Goal: Information Seeking & Learning: Learn about a topic

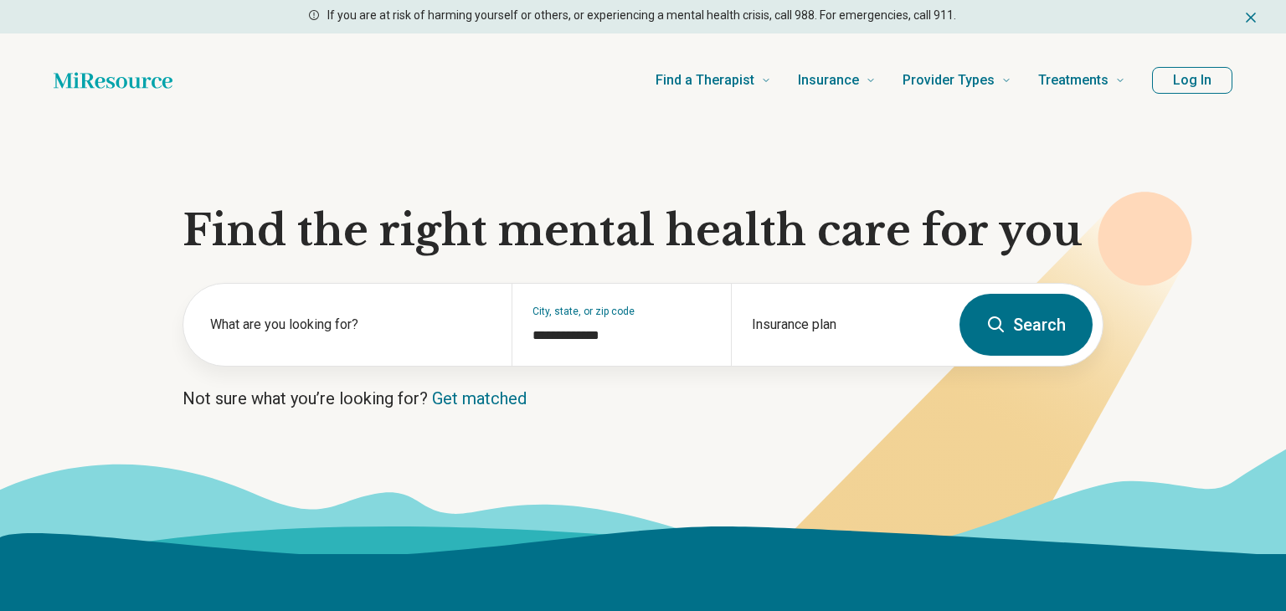
type input "**********"
click at [1196, 79] on button "Log In" at bounding box center [1193, 80] width 80 height 27
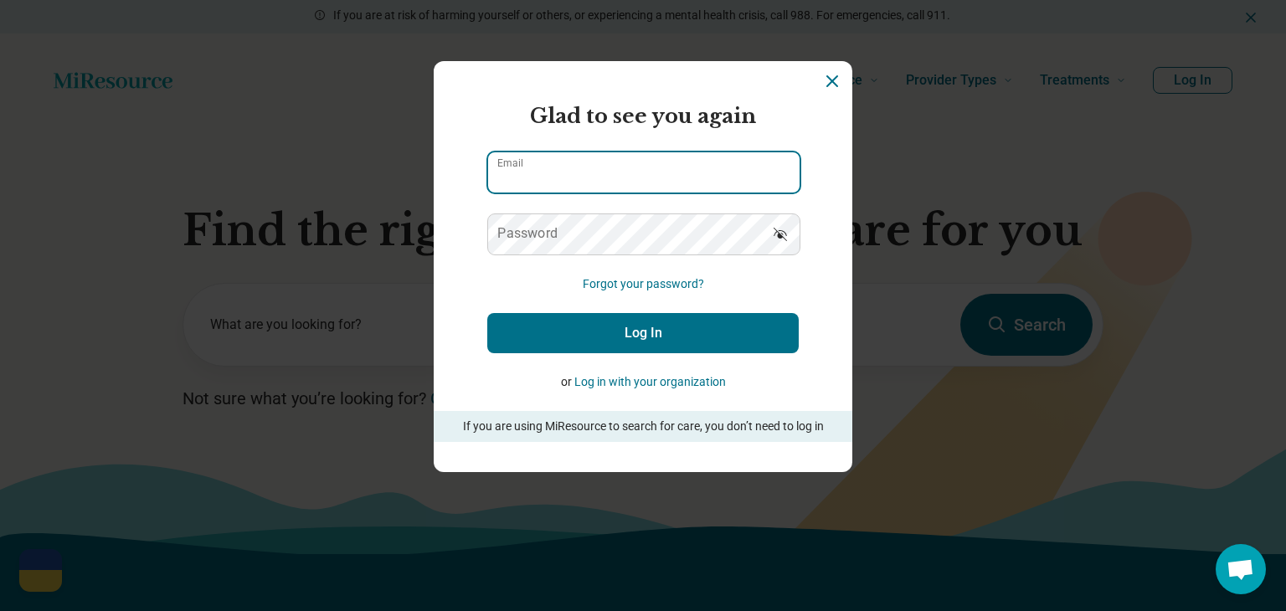
type input "**********"
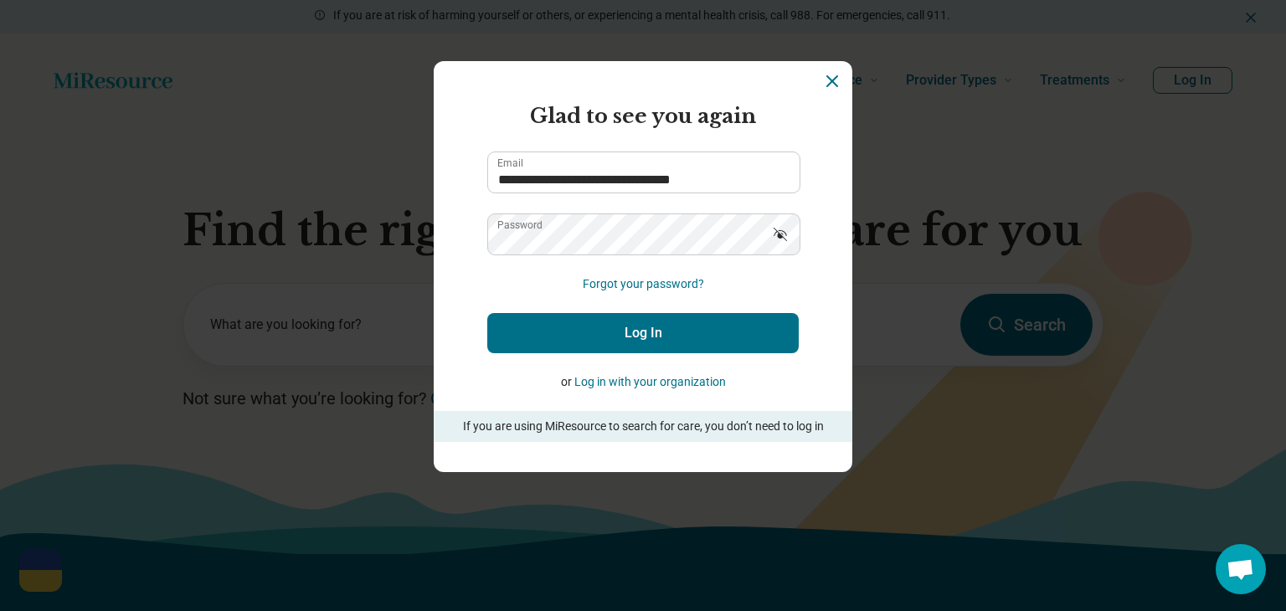
click at [638, 335] on button "Log In" at bounding box center [643, 333] width 312 height 40
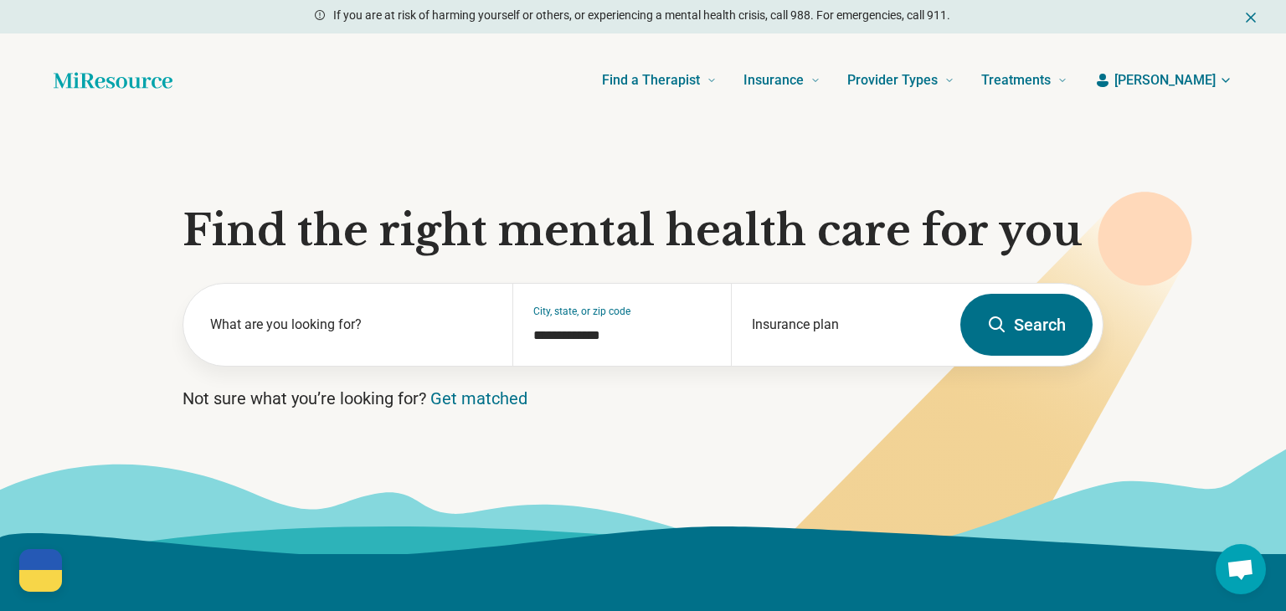
click at [1215, 78] on span "[PERSON_NAME]" at bounding box center [1165, 80] width 101 height 20
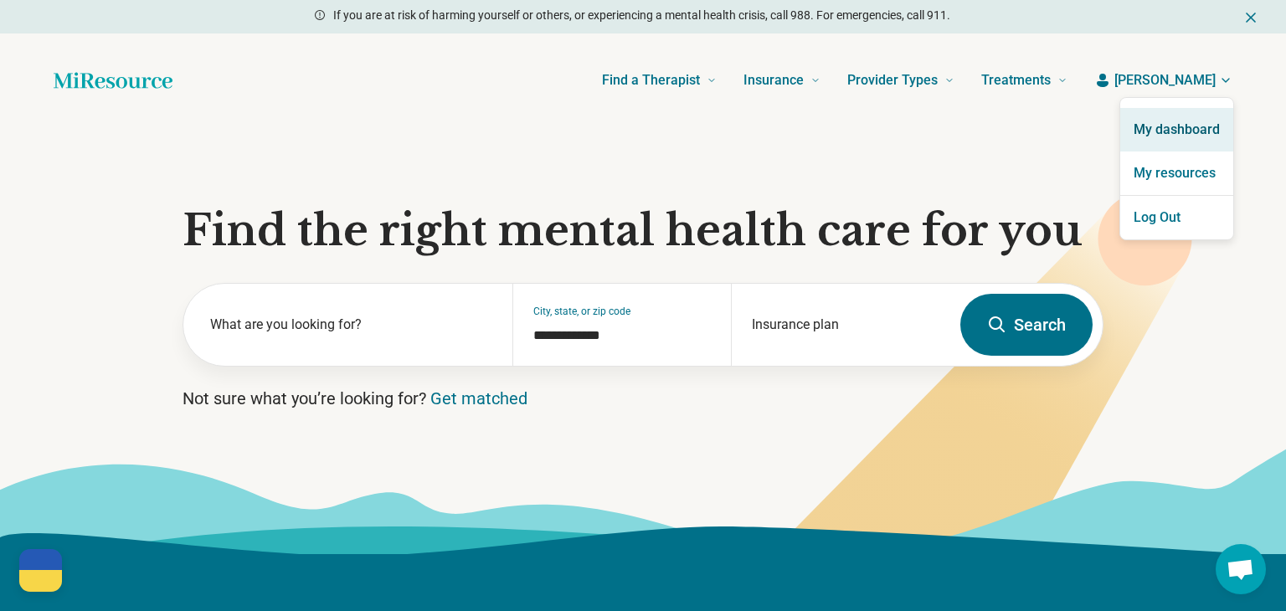
click at [1174, 129] on link "My dashboard" at bounding box center [1176, 130] width 113 height 44
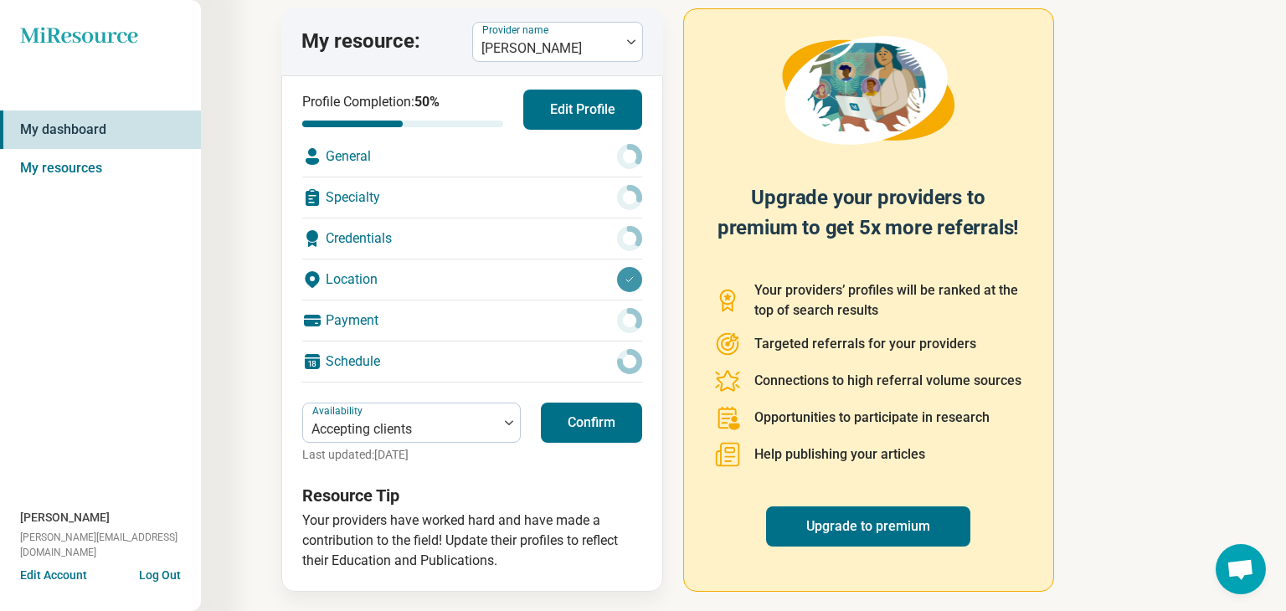
scroll to position [107, 0]
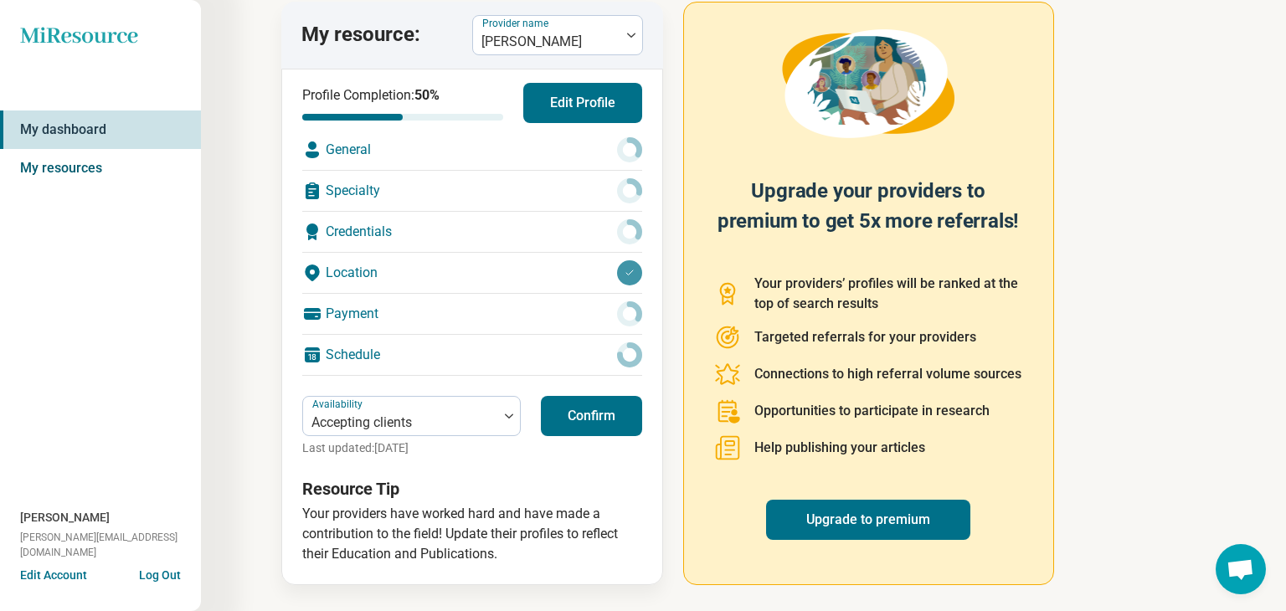
click at [68, 167] on link "My resources" at bounding box center [100, 168] width 201 height 39
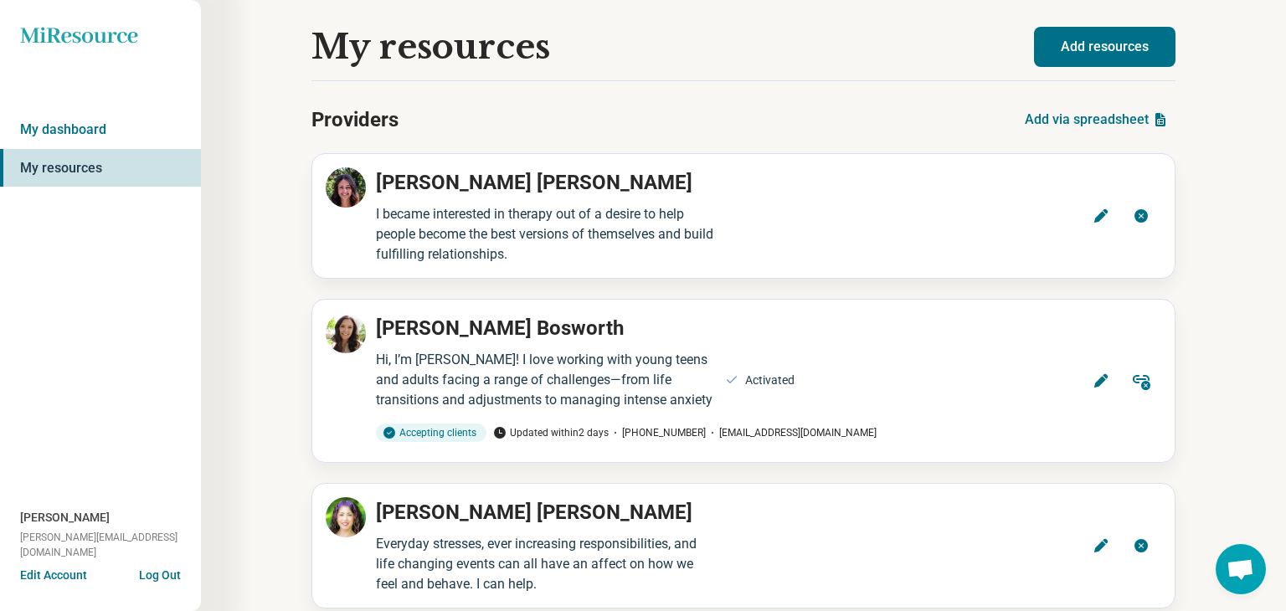
click at [1233, 565] on span "Open chat" at bounding box center [1241, 570] width 28 height 23
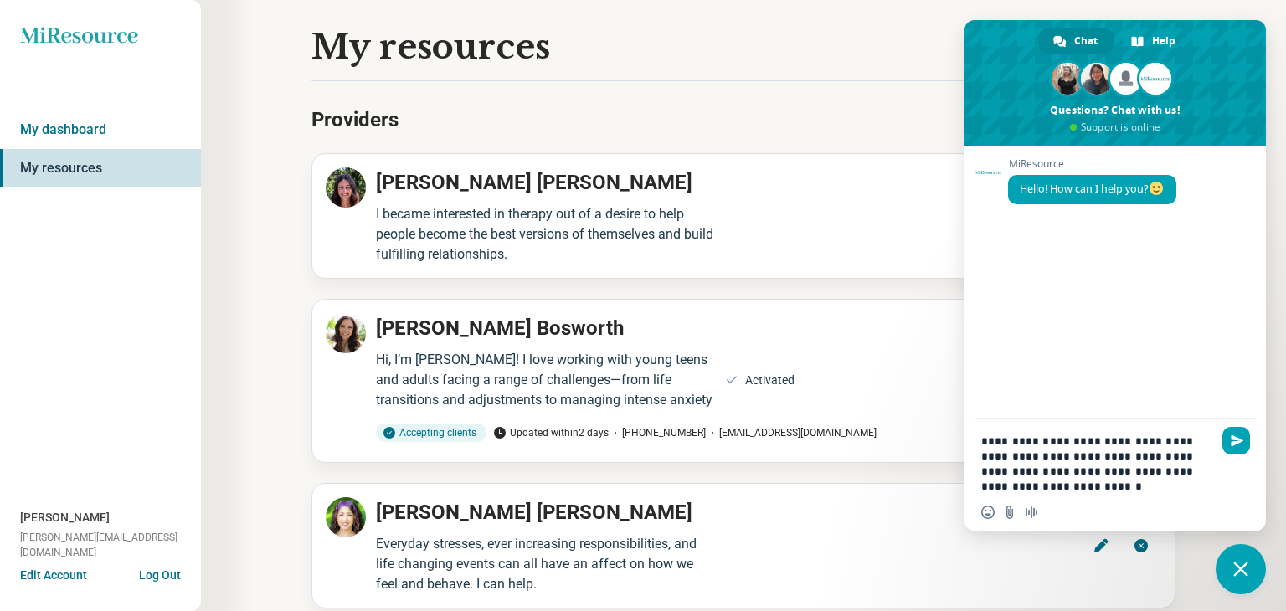
click at [1196, 469] on textarea "**********" at bounding box center [1096, 464] width 231 height 60
click at [1061, 488] on textarea "**********" at bounding box center [1096, 464] width 231 height 60
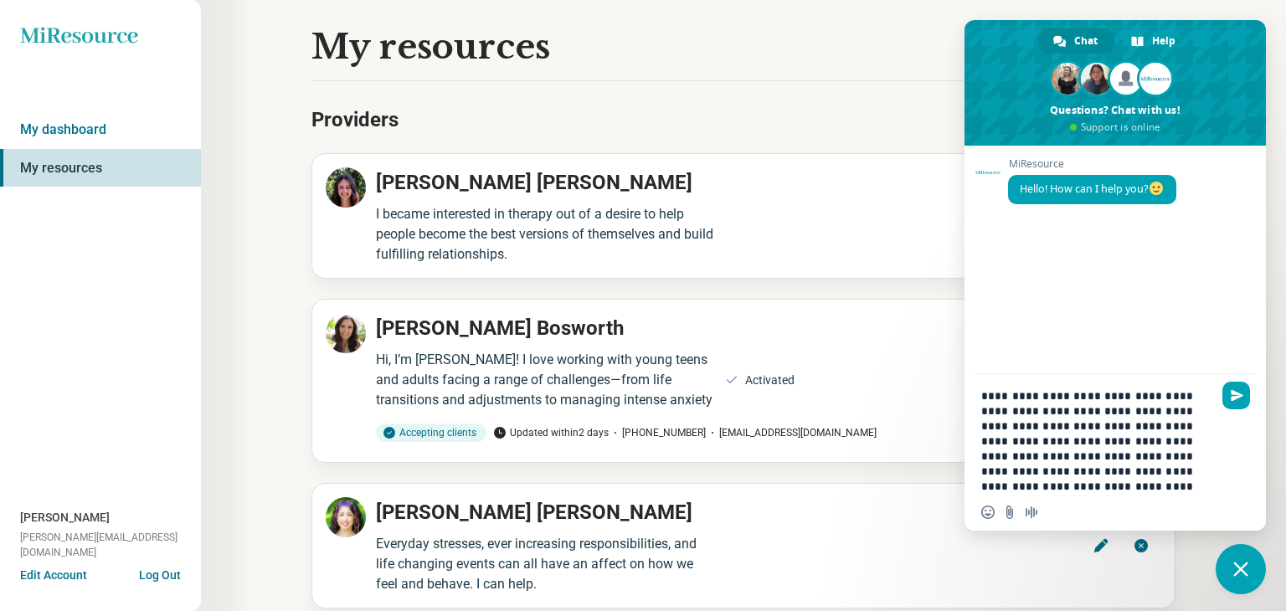
type textarea "**********"
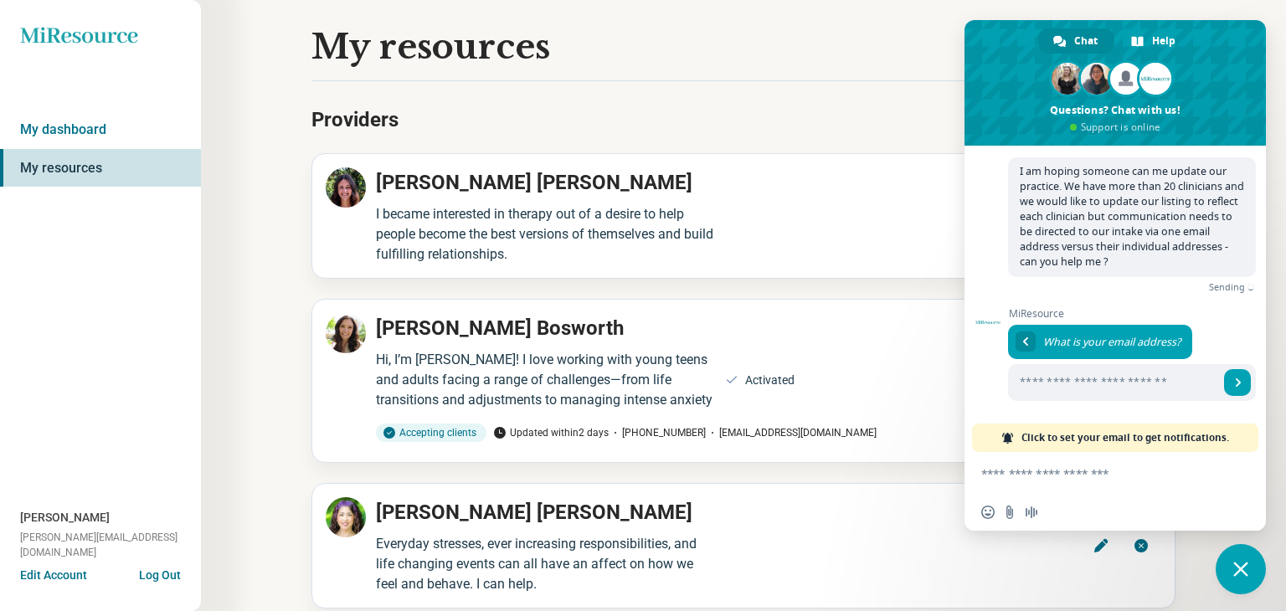
scroll to position [80, 0]
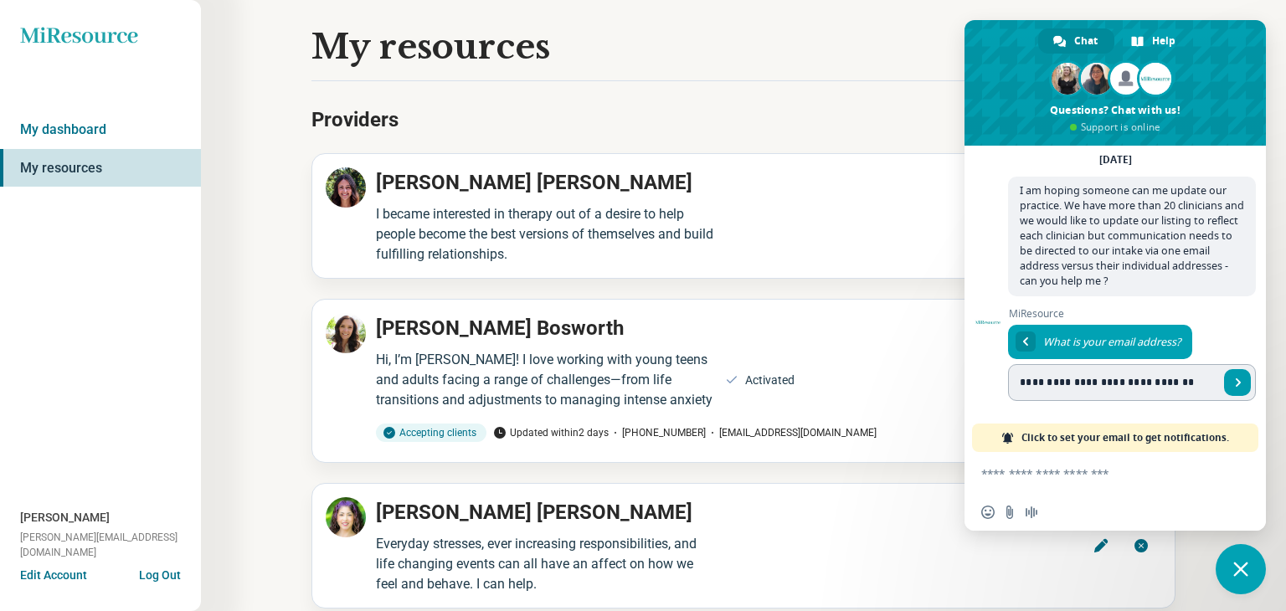
type input "**********"
click at [1242, 381] on span "Send" at bounding box center [1238, 382] width 8 height 8
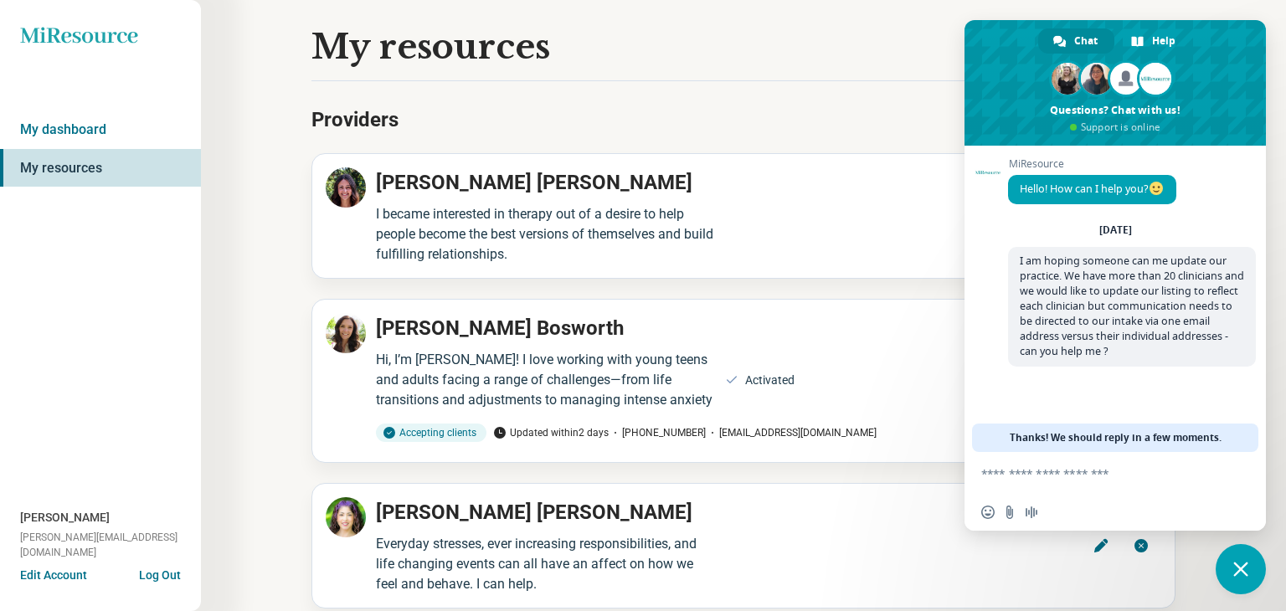
scroll to position [0, 0]
click at [1153, 39] on span "Help" at bounding box center [1163, 40] width 23 height 25
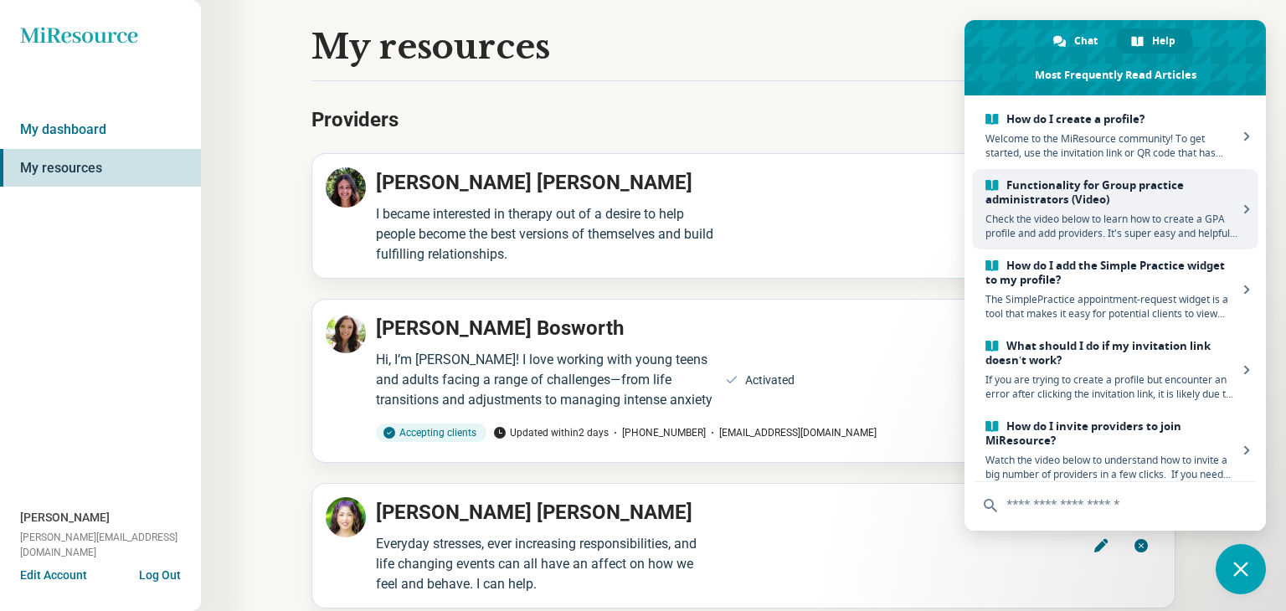
click at [1130, 221] on span "Check the video below to learn how to create a GPA profile and add providers. I…" at bounding box center [1112, 226] width 252 height 28
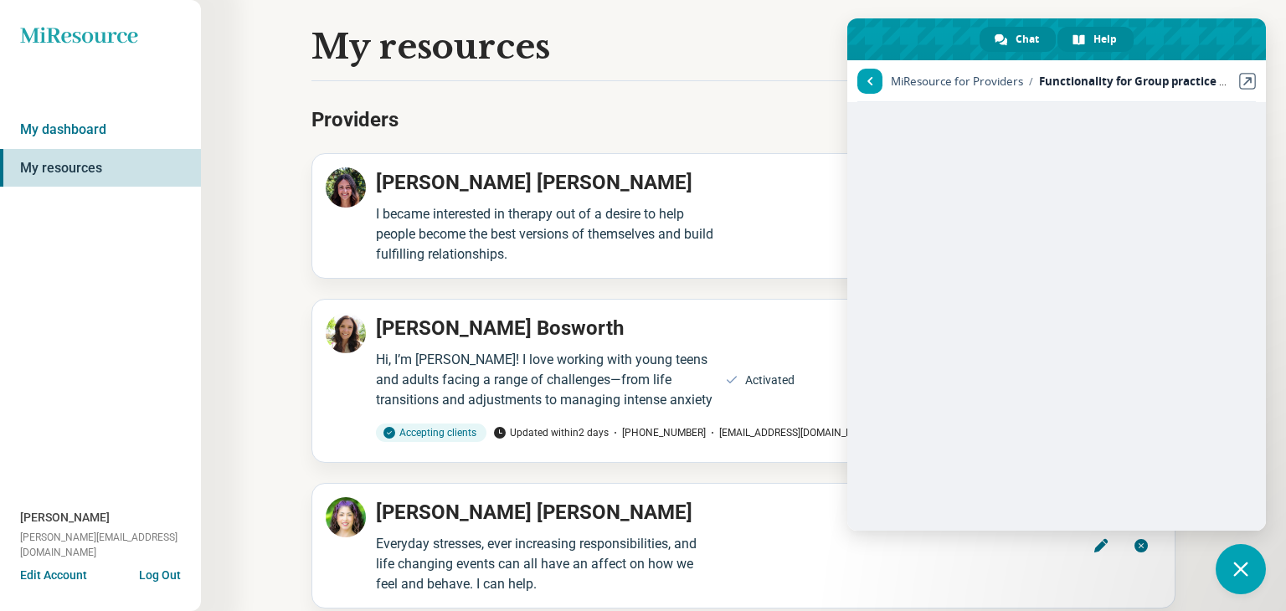
click at [1022, 39] on span "Chat" at bounding box center [1027, 39] width 23 height 25
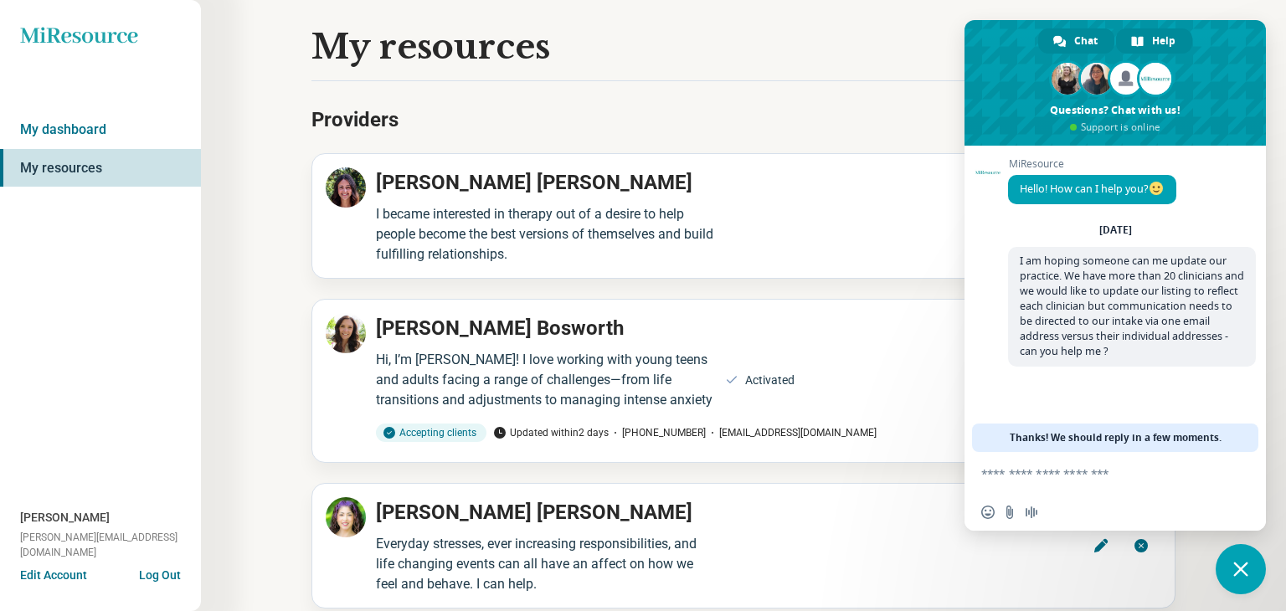
click at [1156, 44] on span "Help" at bounding box center [1163, 40] width 23 height 25
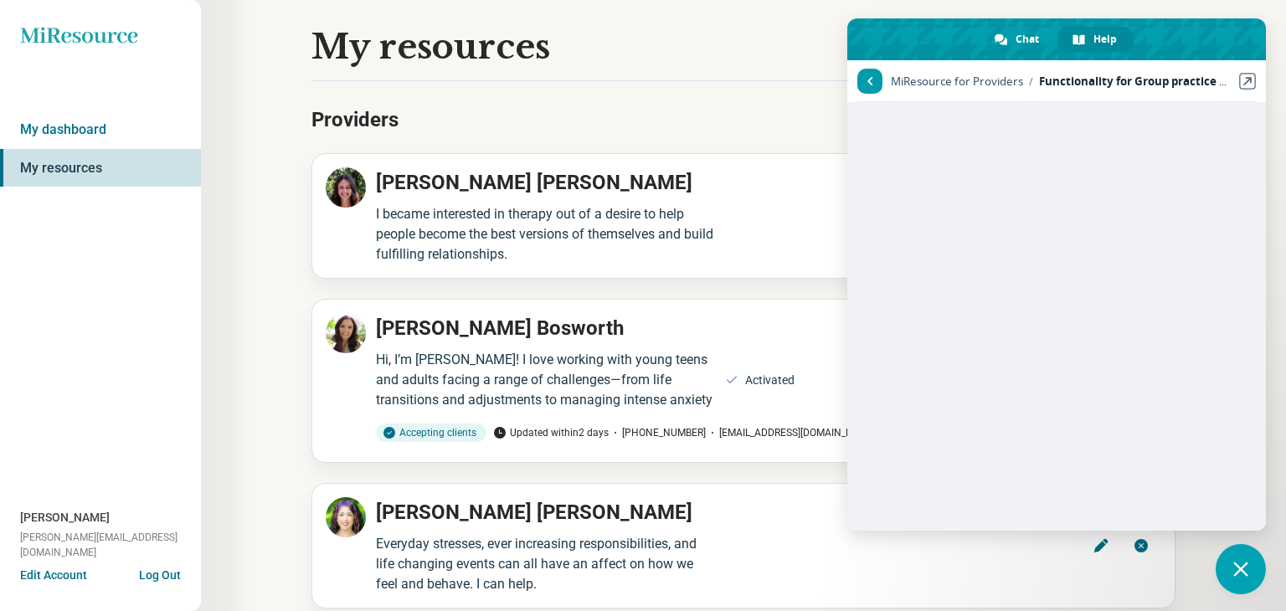
click at [868, 79] on span "Return to articles" at bounding box center [871, 81] width 6 height 8
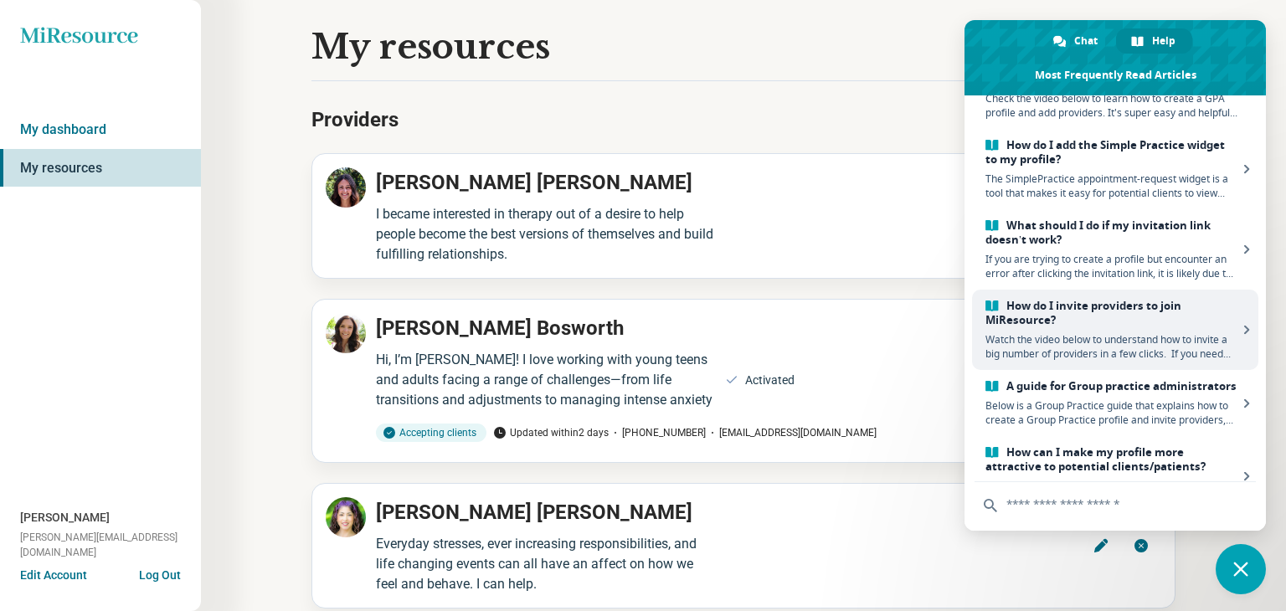
scroll to position [135, 0]
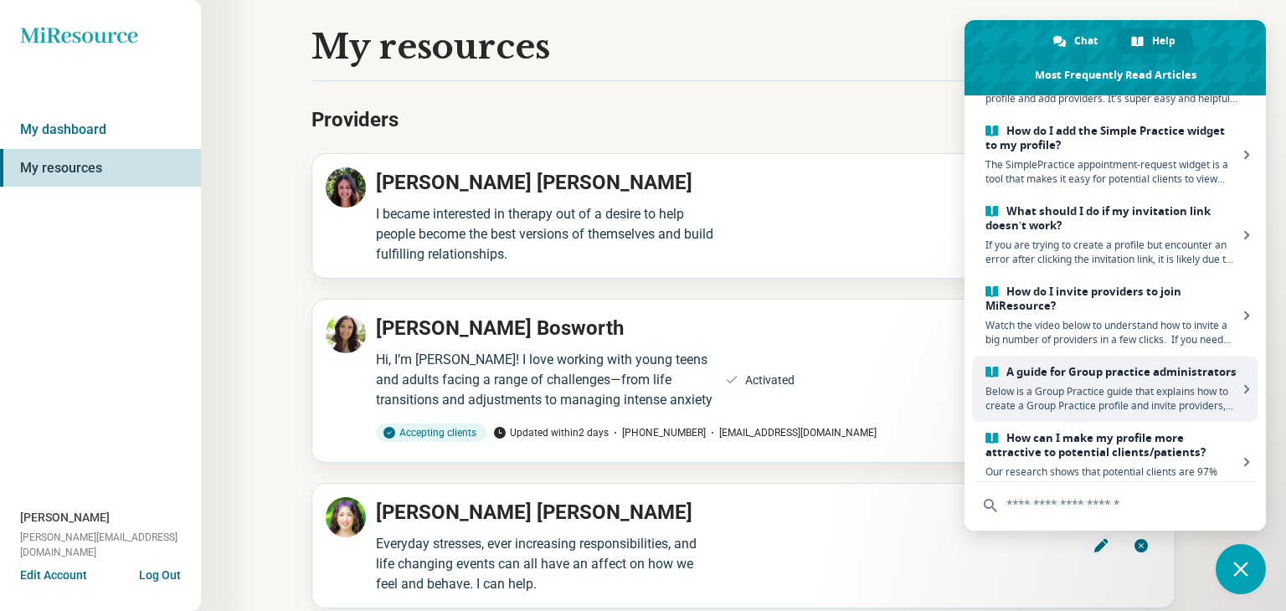
click at [1060, 389] on span "Below is a Group Practice guide that explains how to create a Group Practice pr…" at bounding box center [1112, 398] width 252 height 28
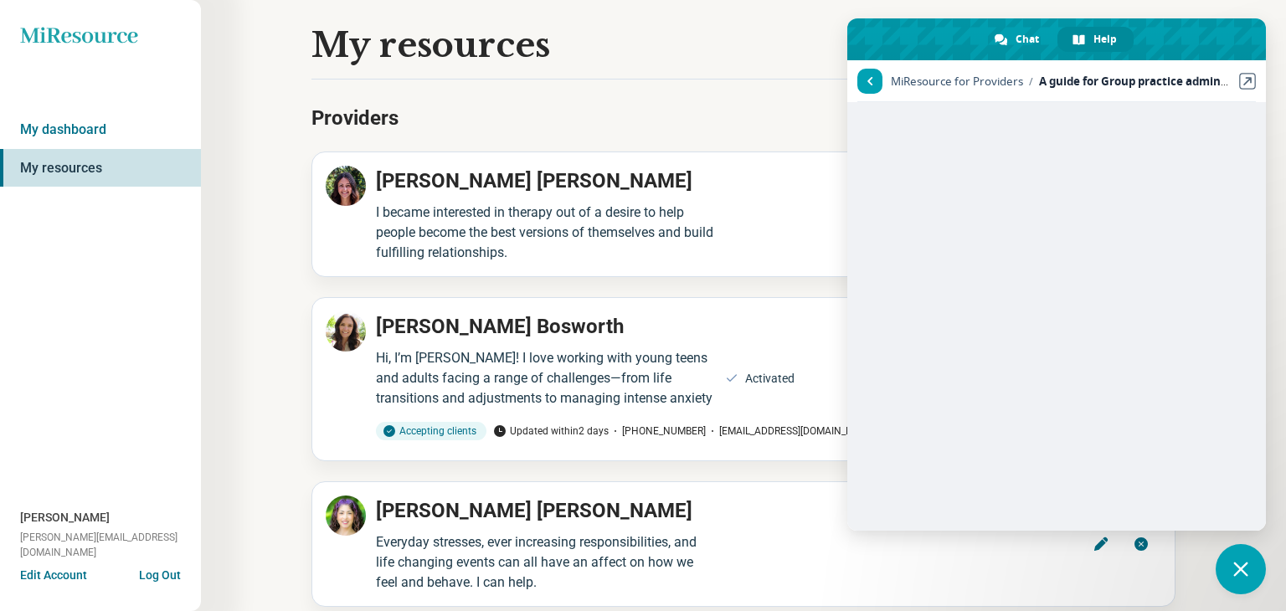
scroll to position [0, 0]
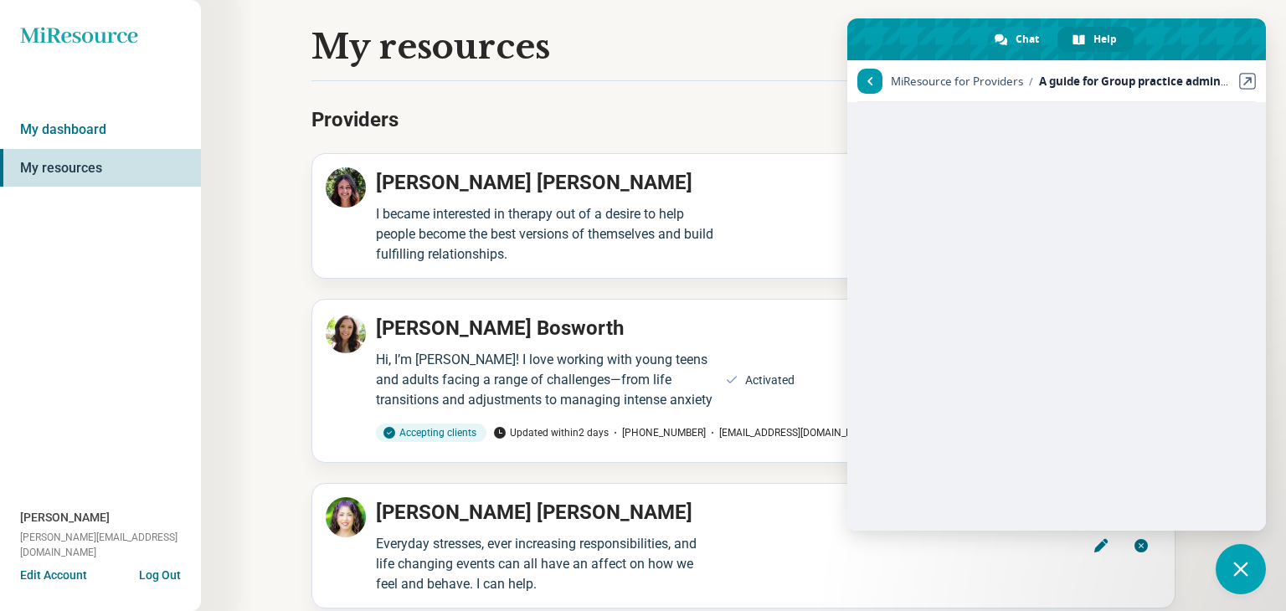
click at [870, 75] on span "Return to articles" at bounding box center [869, 81] width 25 height 25
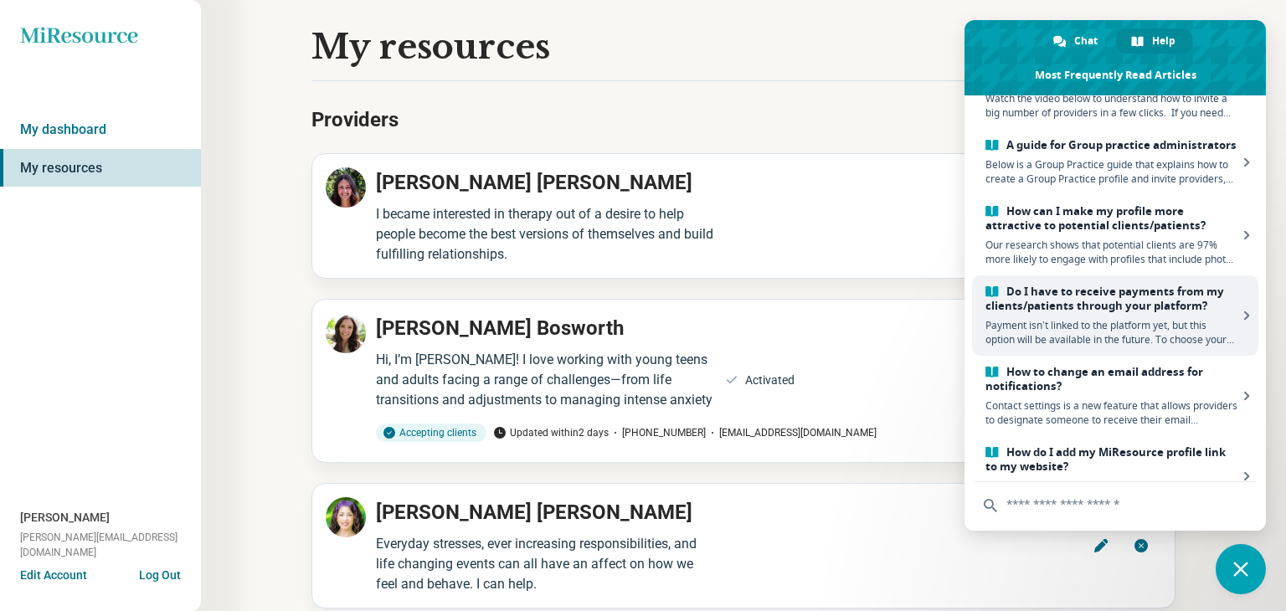
scroll to position [382, 0]
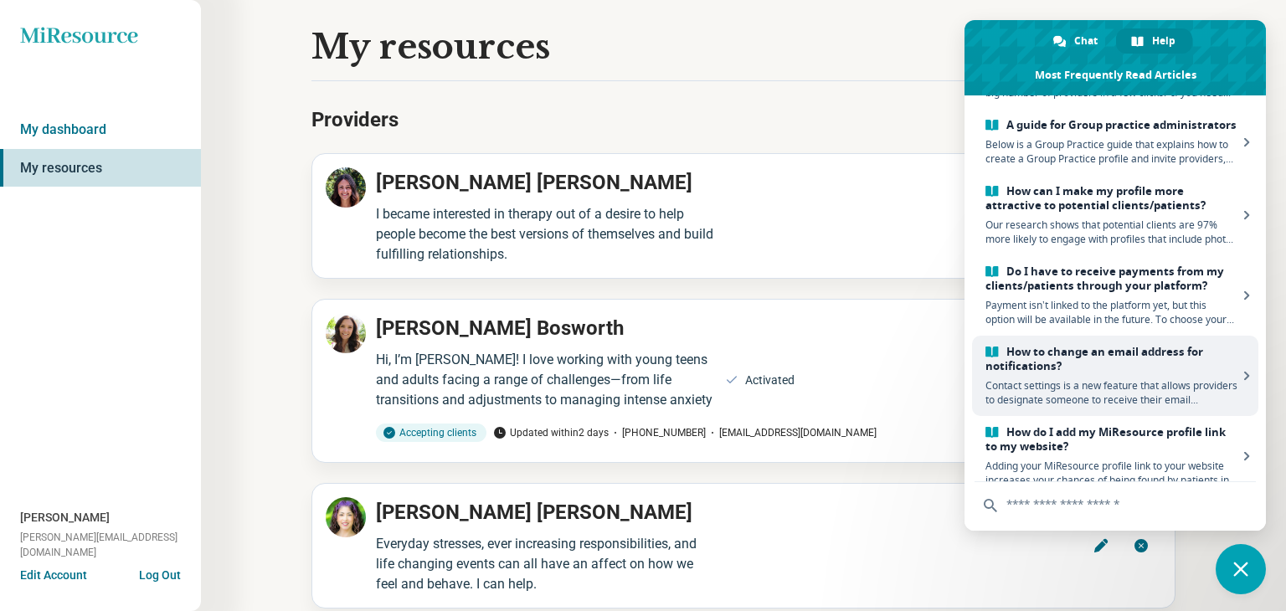
click at [1123, 368] on span "How to change an email address for notifications?" at bounding box center [1112, 359] width 252 height 28
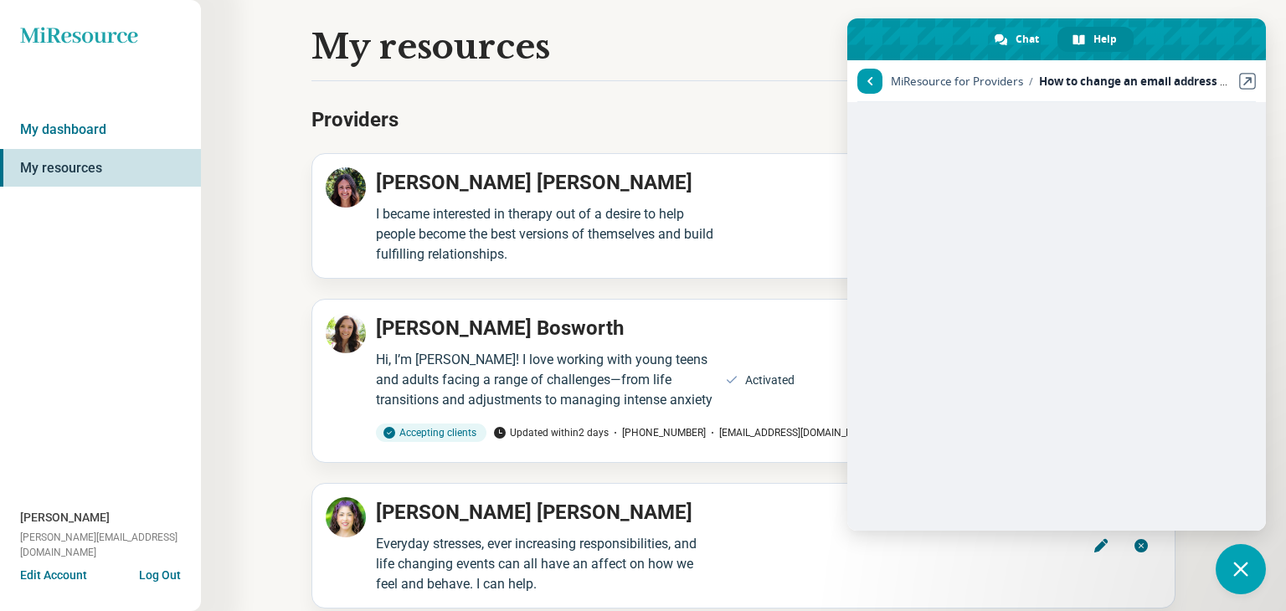
click at [866, 84] on span "Return to articles" at bounding box center [869, 81] width 25 height 25
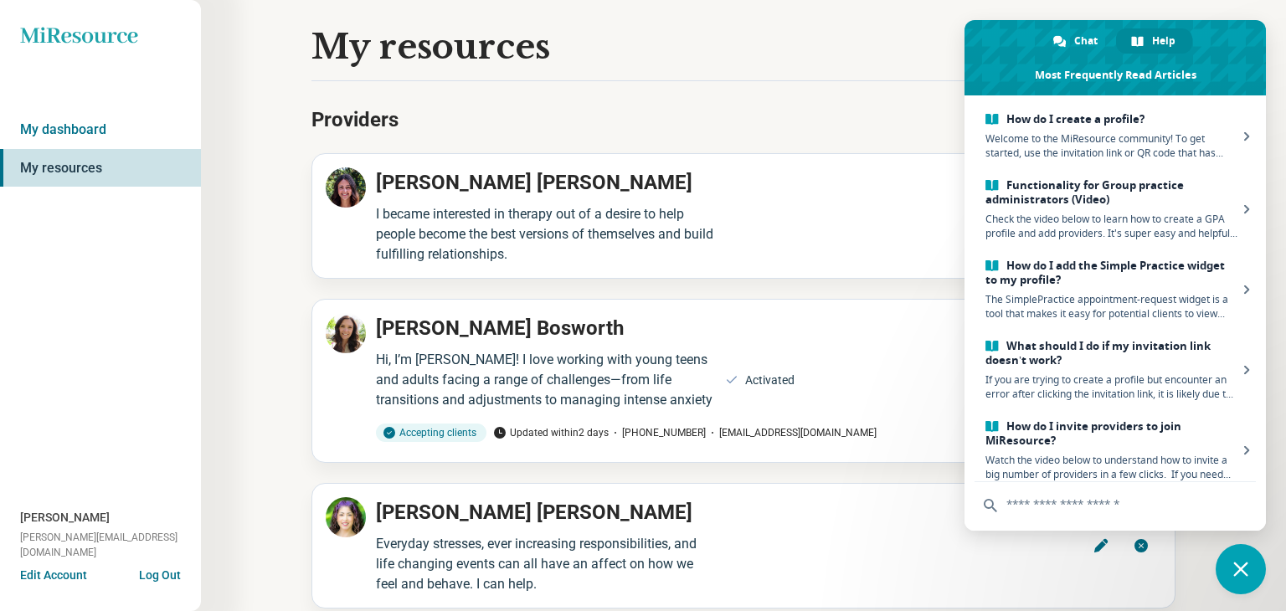
click at [776, 110] on div "Providers Add via spreadsheet" at bounding box center [744, 120] width 864 height 40
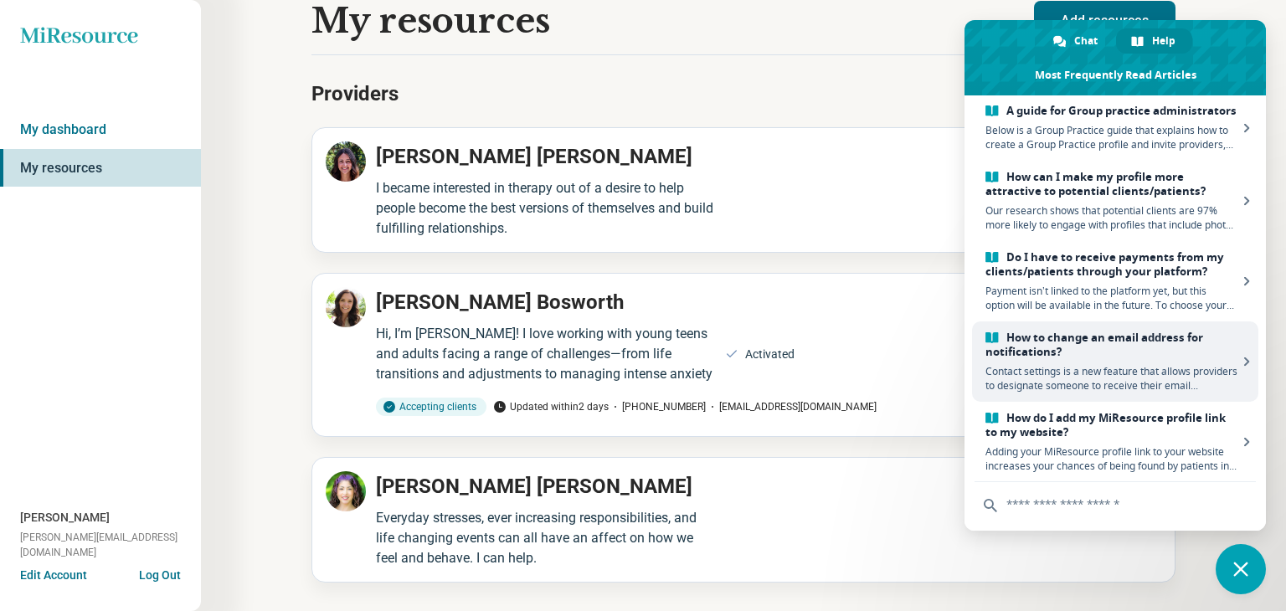
scroll to position [403, 0]
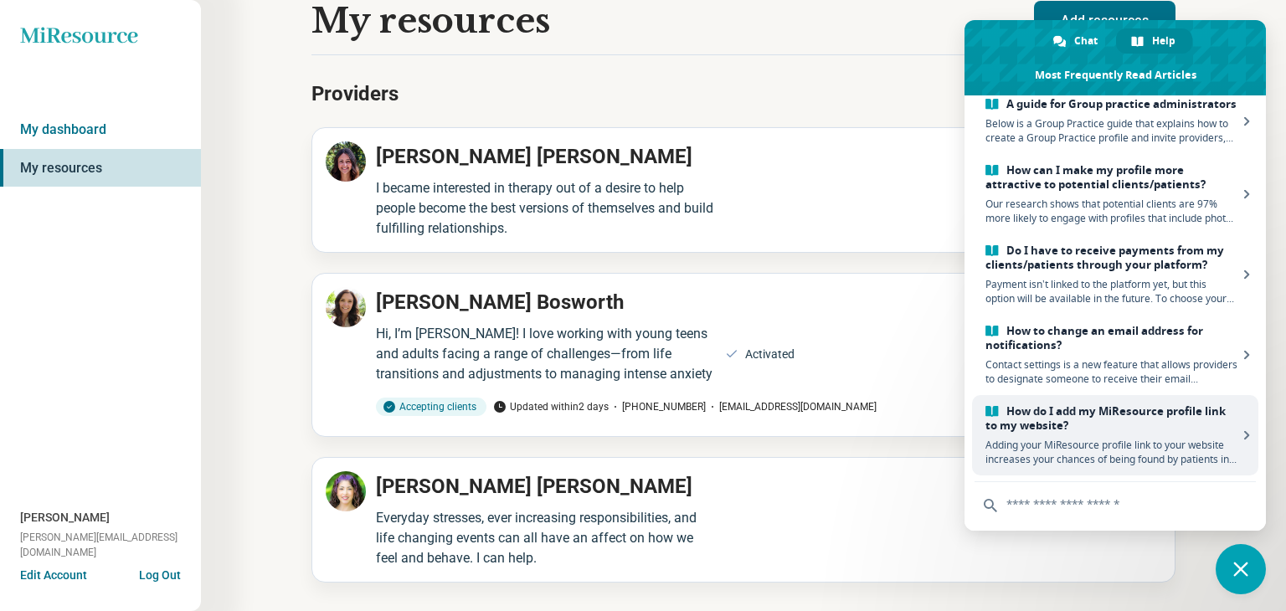
click at [1055, 451] on span "Adding your MiResource profile link to your website increases your chances of b…" at bounding box center [1112, 452] width 252 height 28
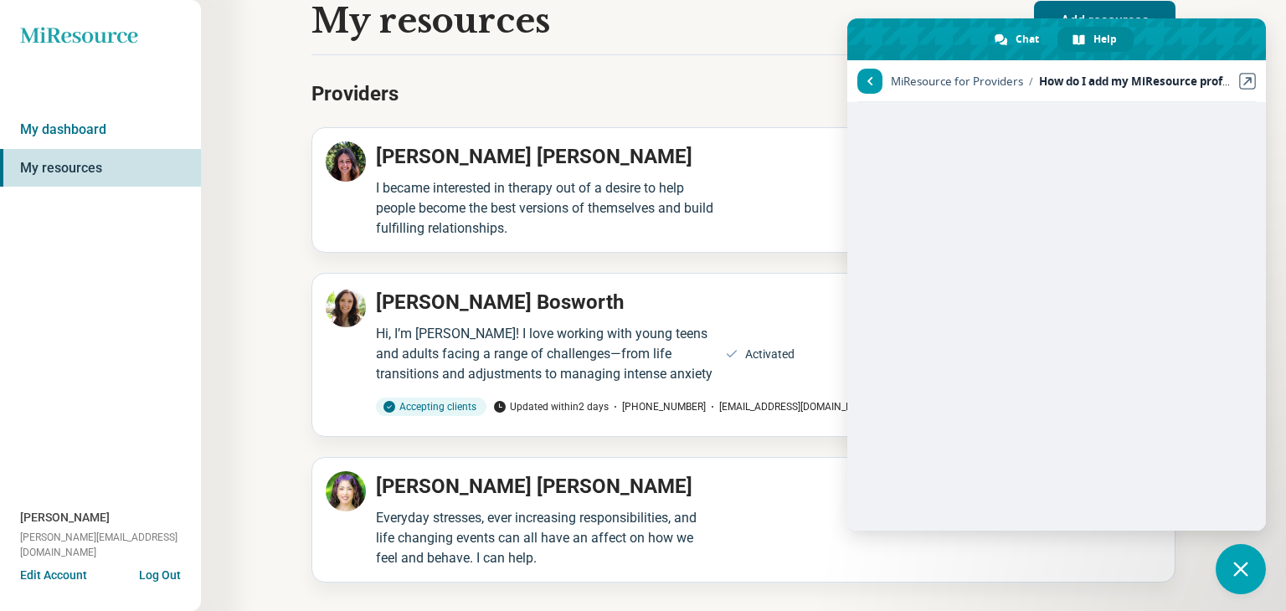
click at [863, 76] on span "Return to articles" at bounding box center [869, 81] width 25 height 25
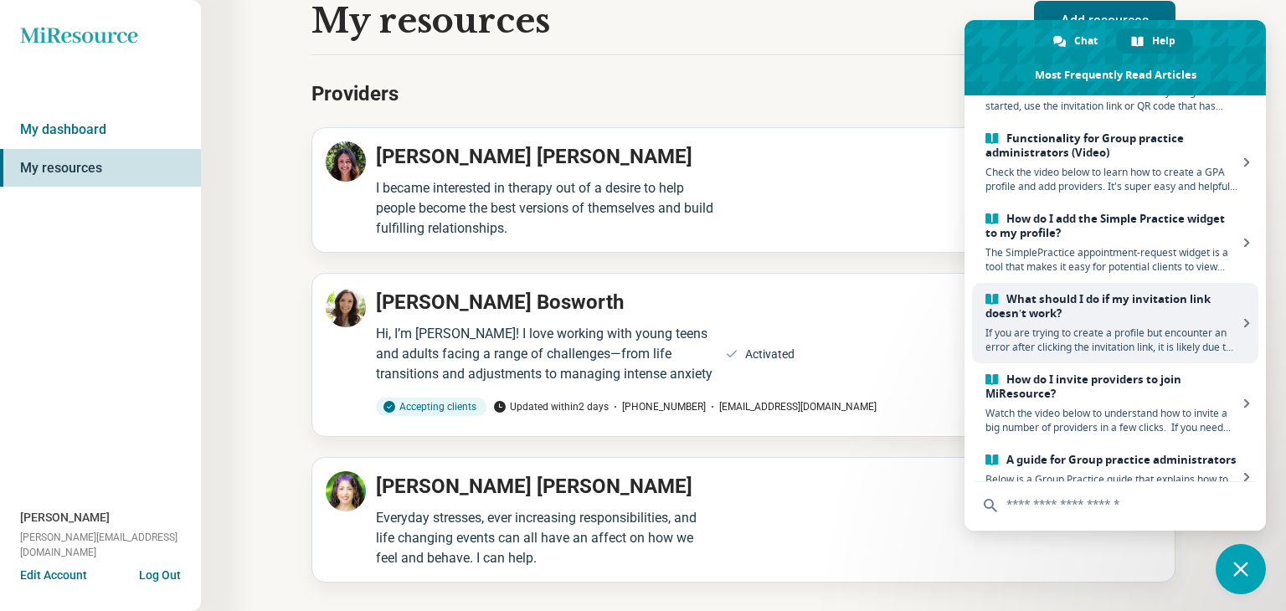
scroll to position [0, 0]
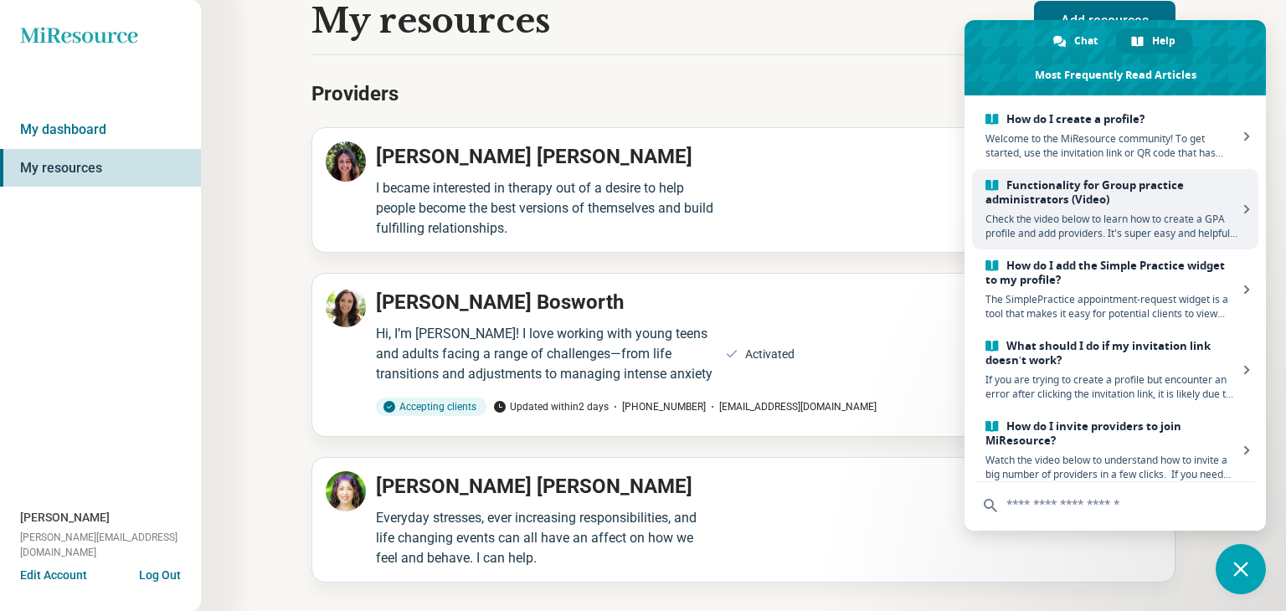
click at [1035, 220] on span "Check the video below to learn how to create a GPA profile and add providers. I…" at bounding box center [1112, 226] width 252 height 28
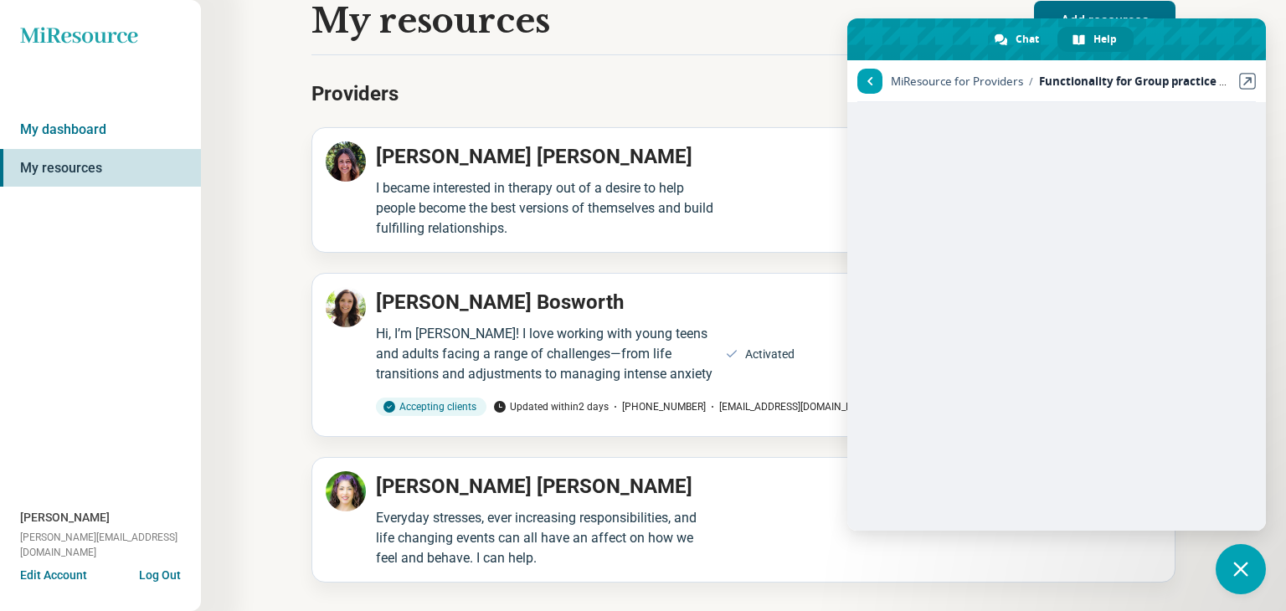
click at [709, 13] on div "My resources" at bounding box center [673, 21] width 723 height 39
